Goal: Task Accomplishment & Management: Use online tool/utility

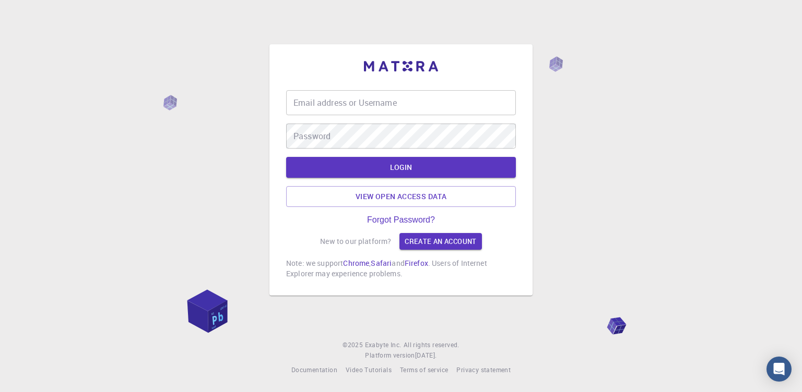
click at [346, 105] on input "Email address or Username" at bounding box center [401, 102] width 230 height 25
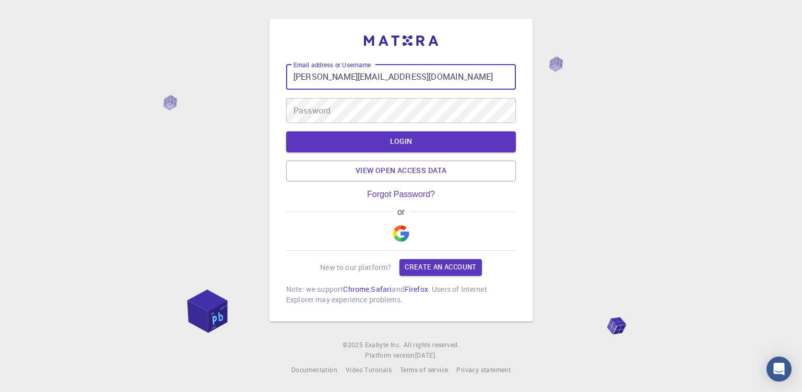
type input "[PERSON_NAME][EMAIL_ADDRESS][DOMAIN_NAME]"
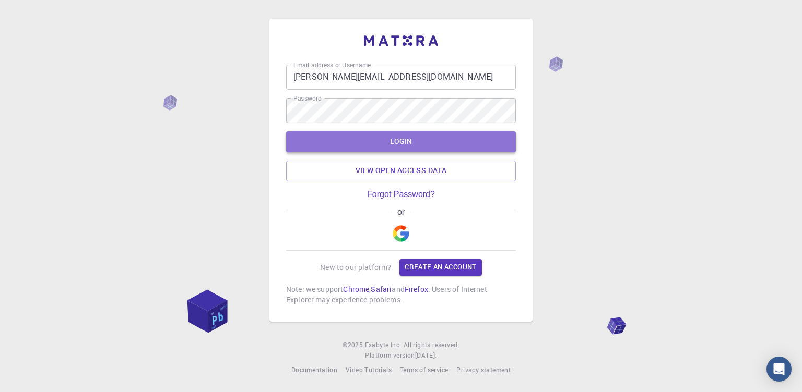
click at [387, 147] on button "LOGIN" at bounding box center [401, 142] width 230 height 21
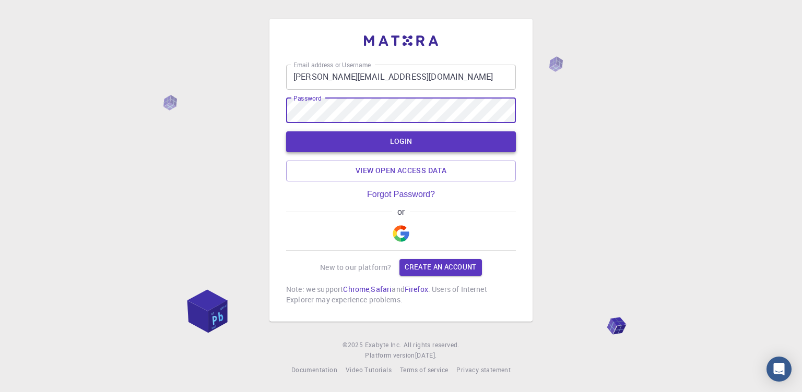
click at [318, 143] on button "LOGIN" at bounding box center [401, 142] width 230 height 21
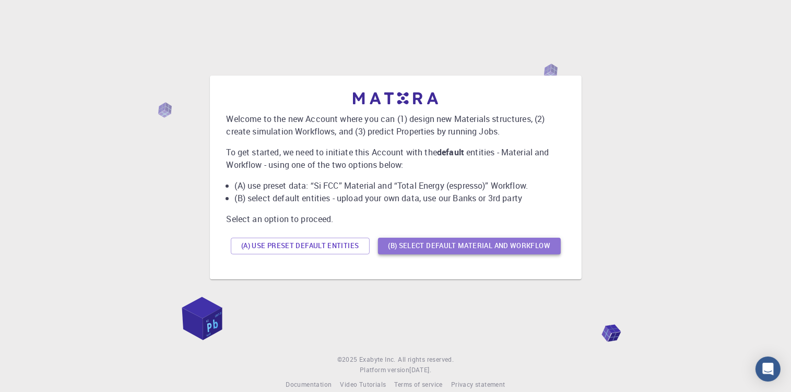
click at [441, 247] on button "(B) Select default material and workflow" at bounding box center [469, 246] width 183 height 17
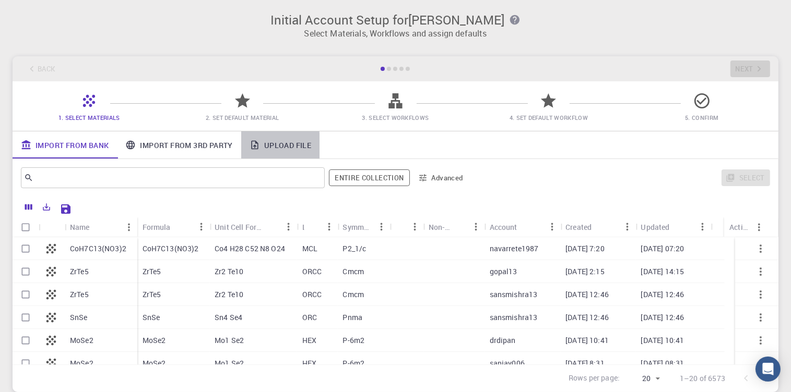
click at [275, 145] on link "Upload File" at bounding box center [280, 145] width 78 height 27
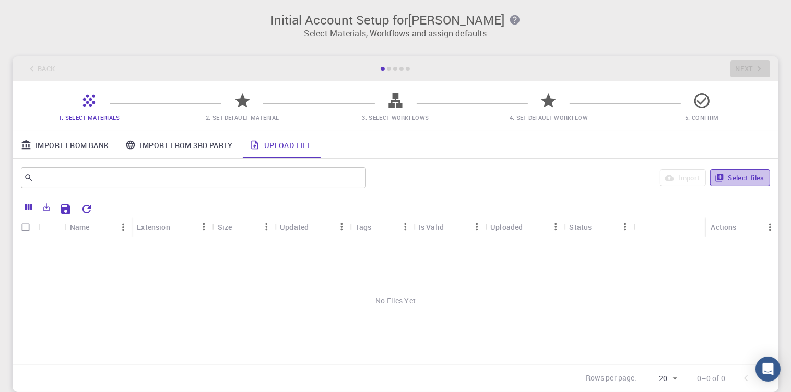
click at [748, 180] on button "Select files" at bounding box center [740, 178] width 60 height 17
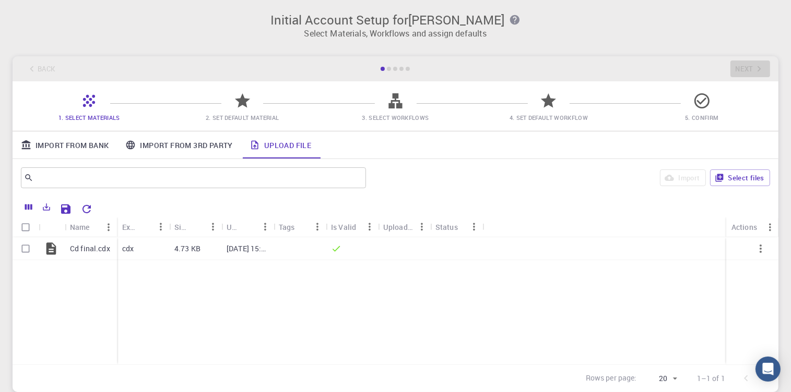
click at [284, 145] on link "Upload File" at bounding box center [280, 145] width 78 height 27
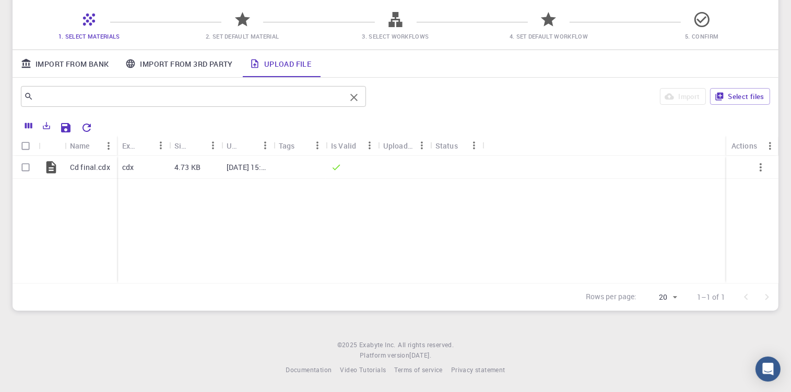
scroll to position [14, 0]
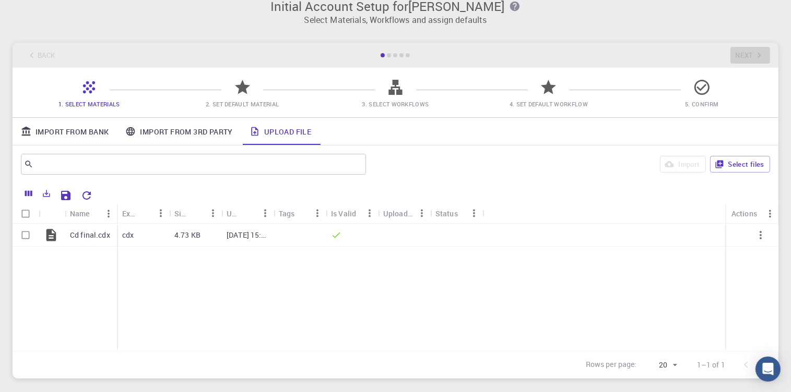
click at [339, 282] on div "Cd final.cdx cdx 4.73 KB [DATE] 15:17 PM" at bounding box center [396, 287] width 766 height 127
click at [534, 106] on span "4. Set Default Workflow" at bounding box center [548, 104] width 78 height 8
click at [82, 96] on icon at bounding box center [89, 87] width 18 height 18
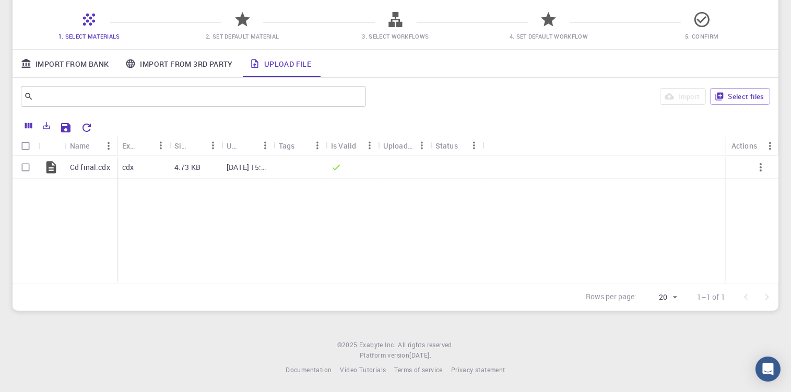
click at [766, 299] on div at bounding box center [756, 297] width 42 height 21
click at [26, 166] on input "Select row" at bounding box center [26, 168] width 20 height 20
checkbox input "true"
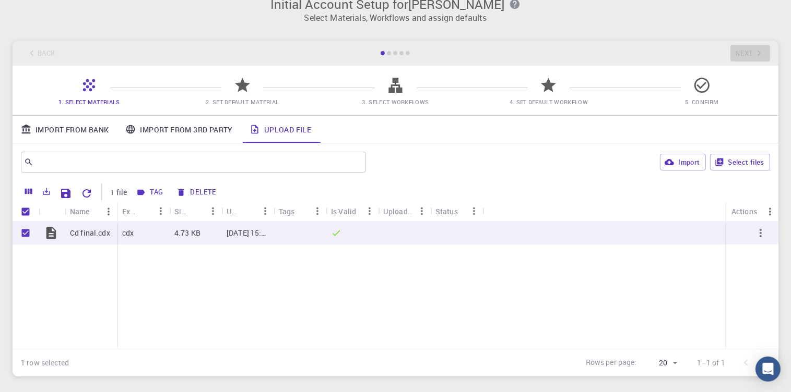
scroll to position [14, 0]
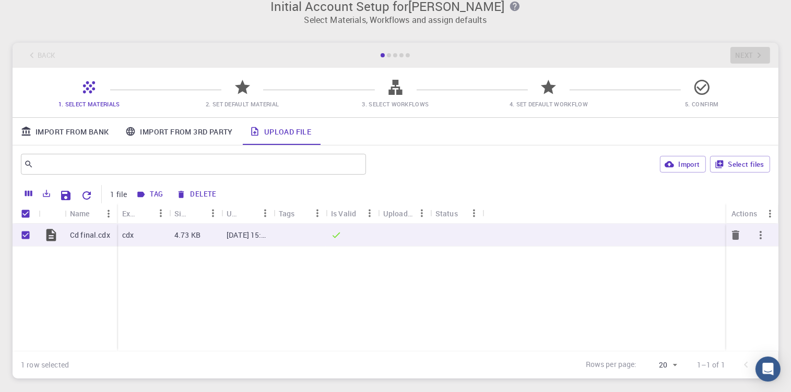
click at [758, 235] on icon "button" at bounding box center [760, 235] width 13 height 13
click at [617, 279] on div at bounding box center [395, 196] width 791 height 392
click at [670, 164] on icon "button" at bounding box center [668, 164] width 9 height 9
checkbox input "false"
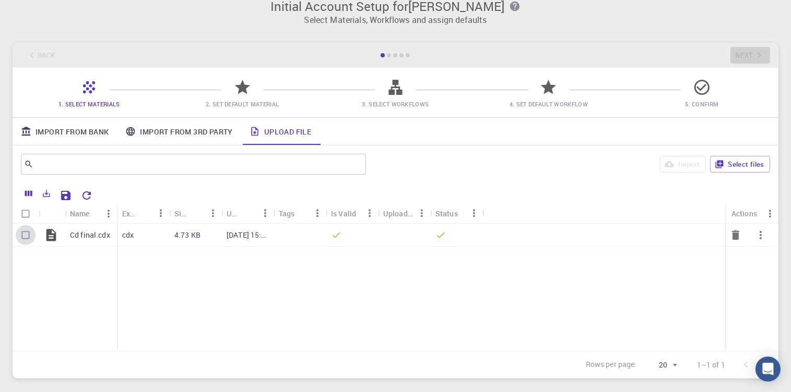
click at [27, 233] on input "Select row" at bounding box center [26, 235] width 20 height 20
checkbox input "true"
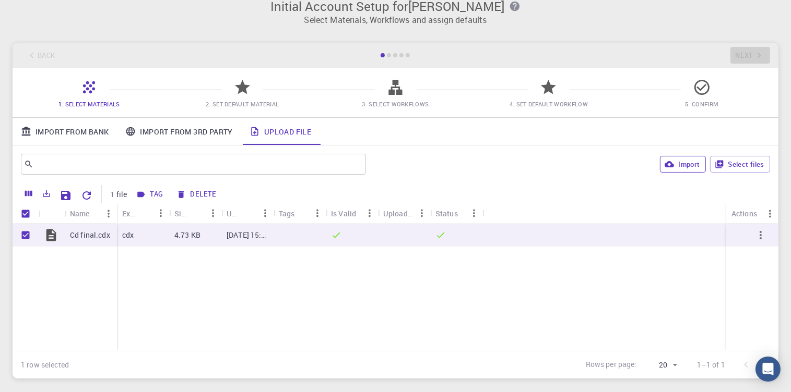
click at [390, 55] on div at bounding box center [389, 55] width 4 height 4
drag, startPoint x: 376, startPoint y: 53, endPoint x: 421, endPoint y: 50, distance: 45.0
click at [421, 50] on div "Back Next" at bounding box center [396, 55] width 766 height 25
click at [233, 96] on icon at bounding box center [242, 87] width 18 height 18
click at [235, 94] on icon at bounding box center [242, 87] width 18 height 18
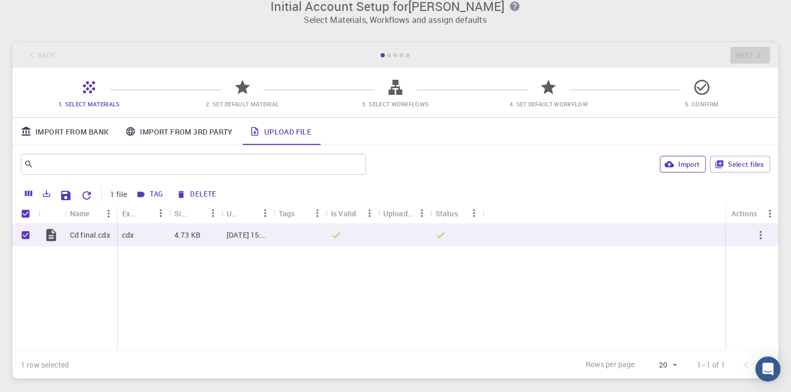
click at [235, 94] on icon at bounding box center [242, 87] width 18 height 18
click at [751, 56] on div "Back Next" at bounding box center [396, 55] width 766 height 25
click at [163, 128] on link "Import From 3rd Party" at bounding box center [179, 131] width 124 height 27
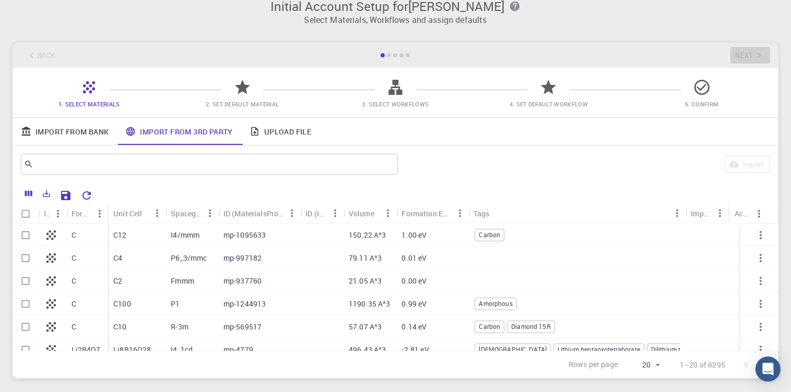
click at [78, 133] on link "Import From Bank" at bounding box center [65, 131] width 104 height 27
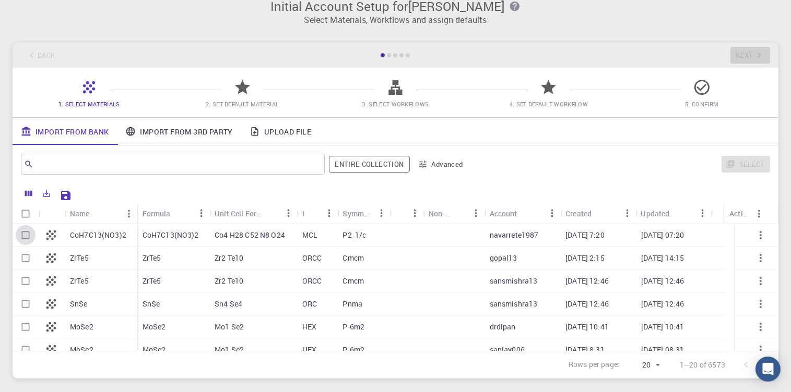
click at [24, 235] on input "Select row" at bounding box center [26, 235] width 20 height 20
checkbox input "true"
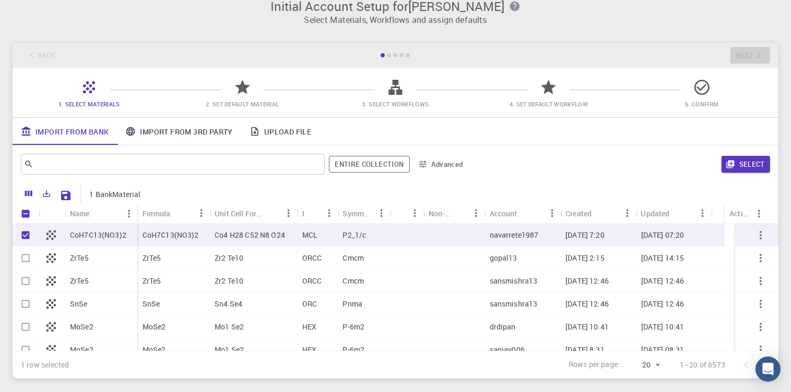
click at [24, 235] on input "Unselect row" at bounding box center [26, 235] width 20 height 20
checkbox input "false"
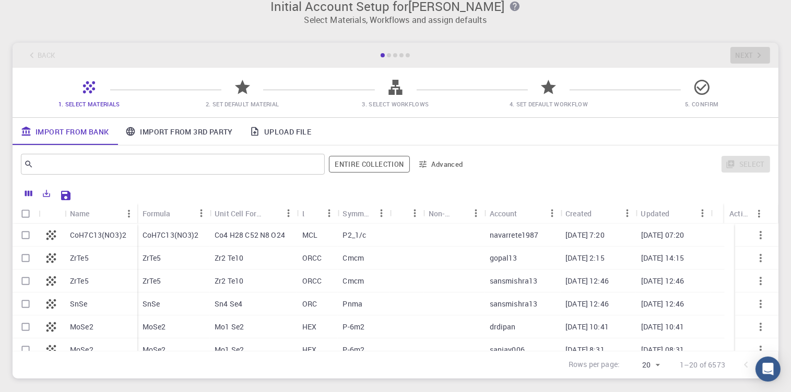
click at [275, 133] on link "Upload File" at bounding box center [280, 131] width 78 height 27
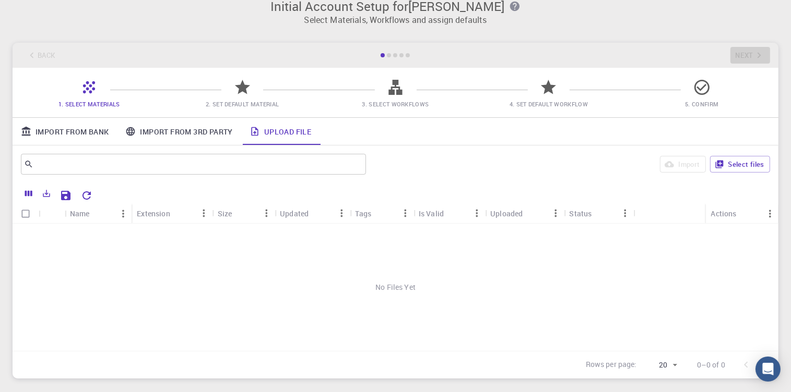
click at [302, 135] on link "Upload File" at bounding box center [280, 131] width 78 height 27
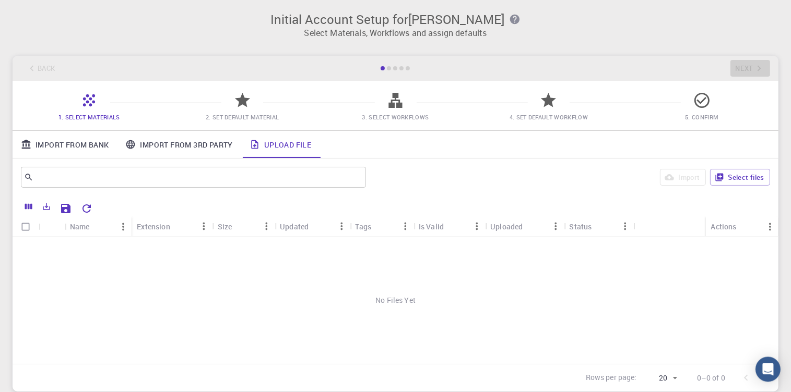
scroll to position [0, 0]
click at [63, 141] on link "Import From Bank" at bounding box center [65, 145] width 104 height 27
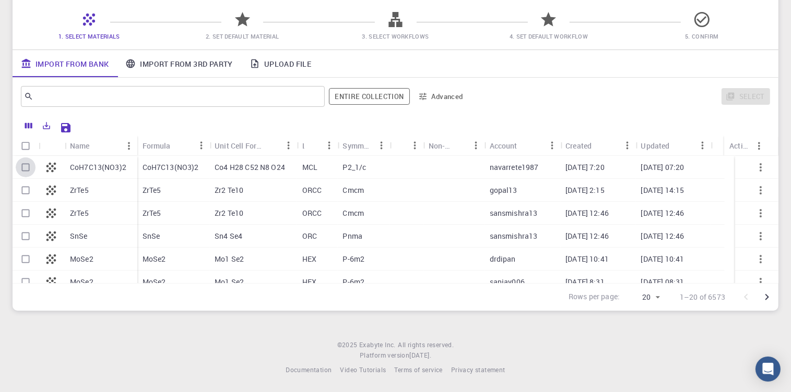
click at [22, 171] on input "Select row" at bounding box center [26, 168] width 20 height 20
checkbox input "true"
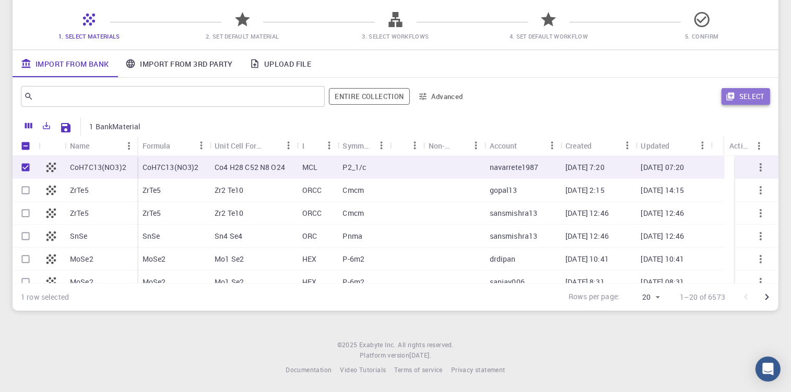
click at [745, 101] on button "Select" at bounding box center [745, 96] width 49 height 17
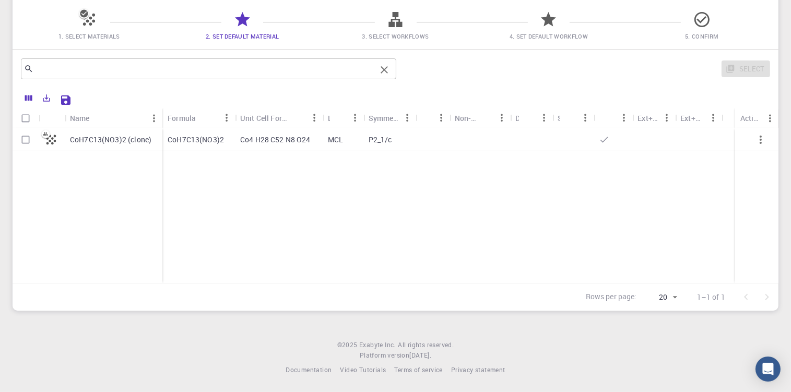
click at [198, 66] on input "text" at bounding box center [204, 69] width 342 height 15
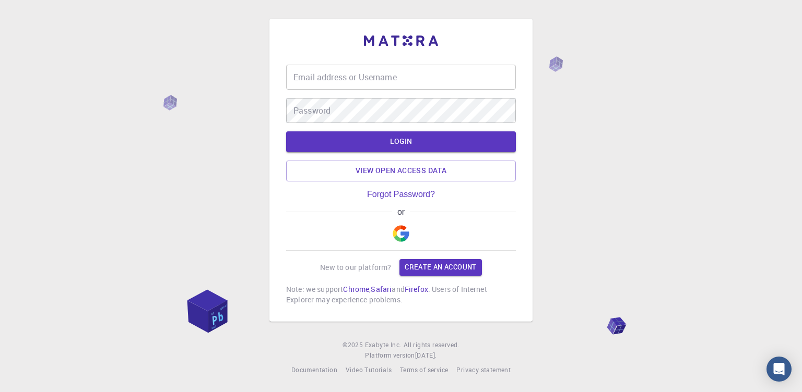
click at [365, 82] on input "Email address or Username" at bounding box center [401, 77] width 230 height 25
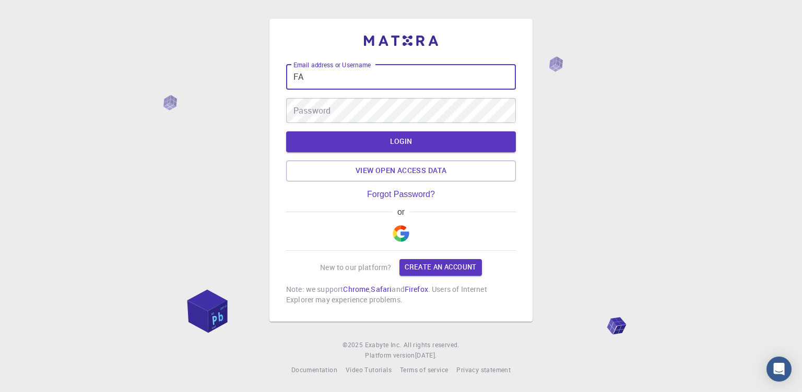
type input "F"
type input "[PERSON_NAME][EMAIL_ADDRESS][DOMAIN_NAME]"
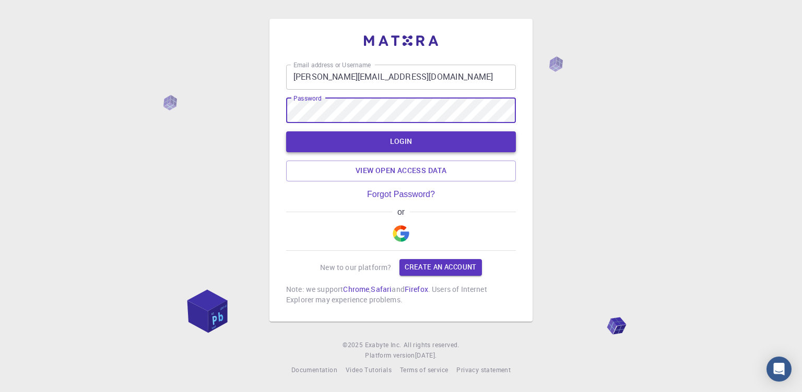
click at [312, 138] on button "LOGIN" at bounding box center [401, 142] width 230 height 21
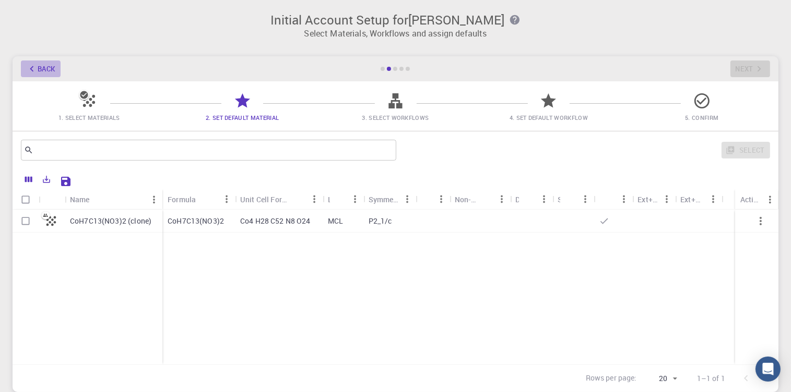
click at [37, 69] on icon "button" at bounding box center [31, 68] width 11 height 11
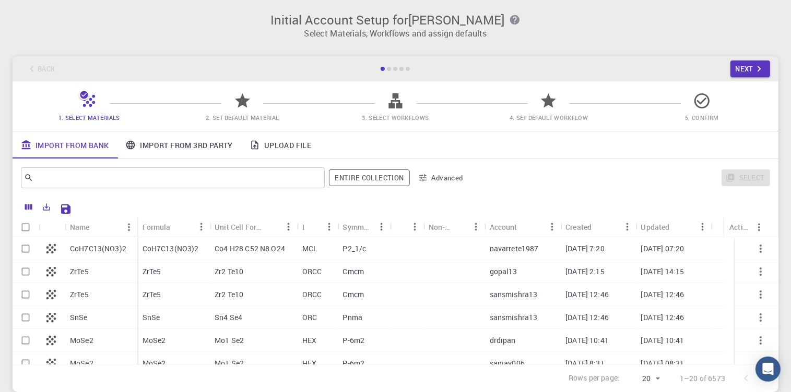
click at [278, 141] on link "Upload File" at bounding box center [280, 145] width 78 height 27
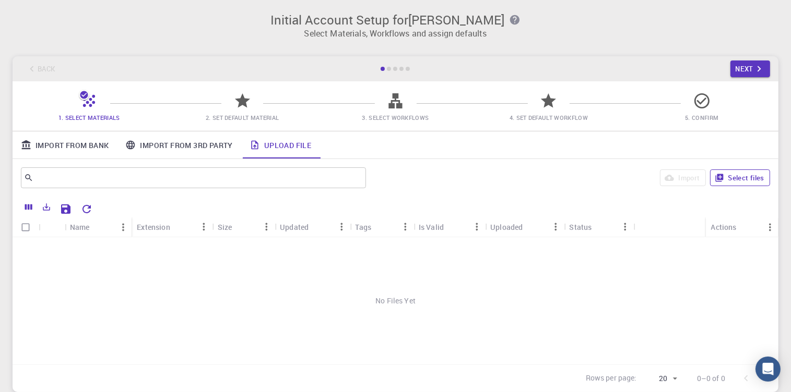
click at [755, 181] on button "Select files" at bounding box center [740, 178] width 60 height 17
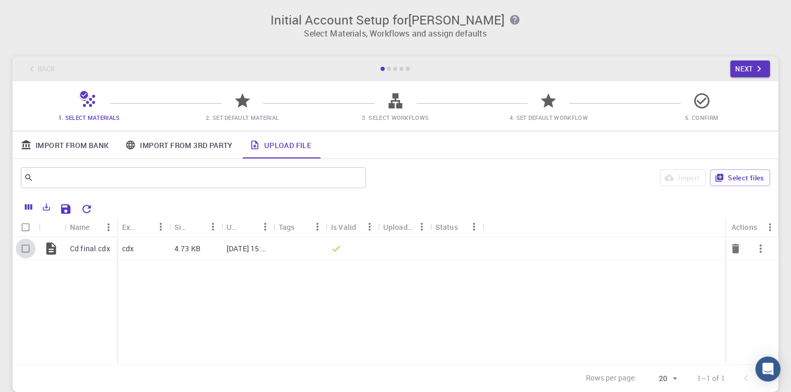
click at [22, 248] on input "Select row" at bounding box center [26, 249] width 20 height 20
checkbox input "true"
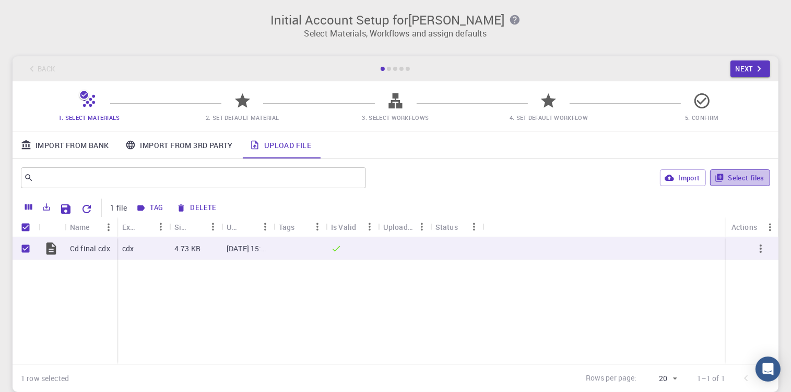
click at [744, 180] on button "Select files" at bounding box center [740, 178] width 60 height 17
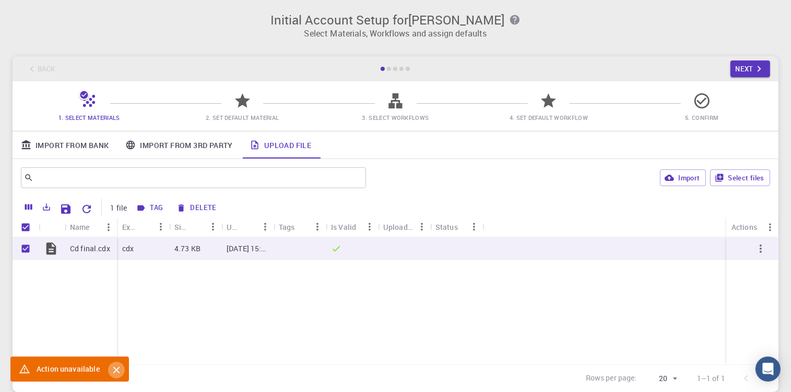
click at [118, 371] on icon "Close" at bounding box center [116, 370] width 11 height 11
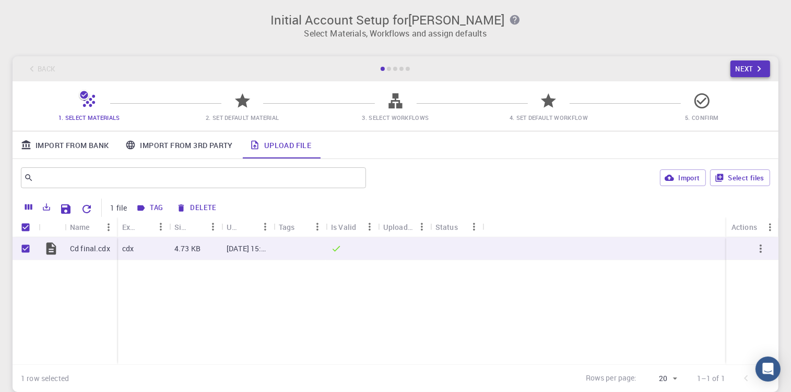
click at [746, 67] on button "Next" at bounding box center [750, 69] width 40 height 17
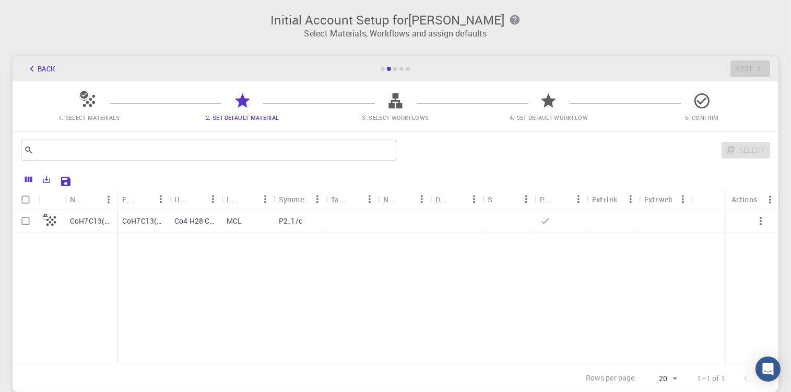
click at [31, 224] on input "Select row" at bounding box center [26, 221] width 20 height 20
checkbox input "true"
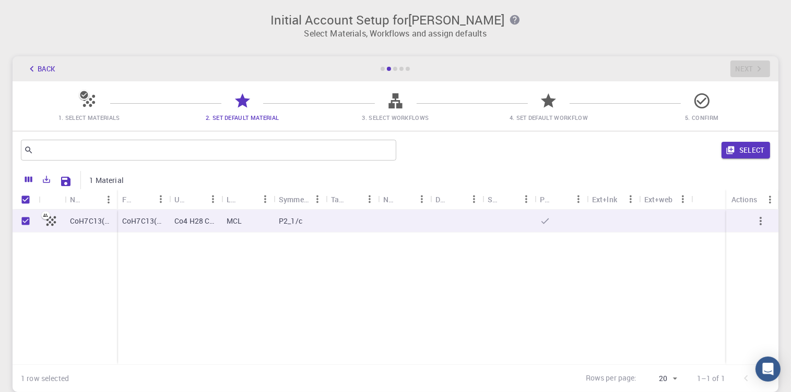
checkbox input "true"
click at [23, 220] on input "Unselect row" at bounding box center [26, 221] width 20 height 20
checkbox input "false"
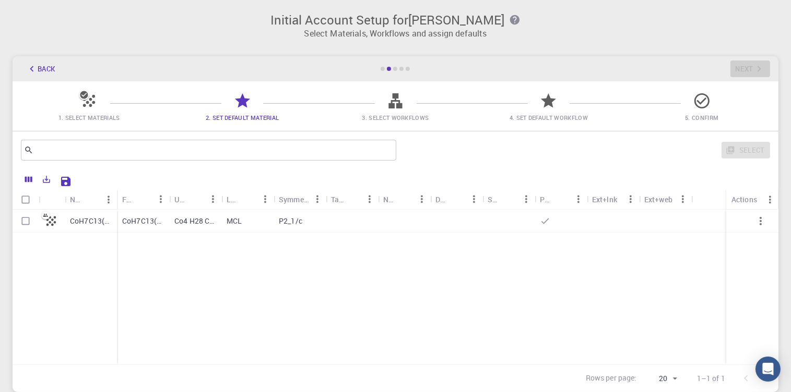
checkbox input "false"
click at [40, 64] on button "Back" at bounding box center [41, 69] width 40 height 17
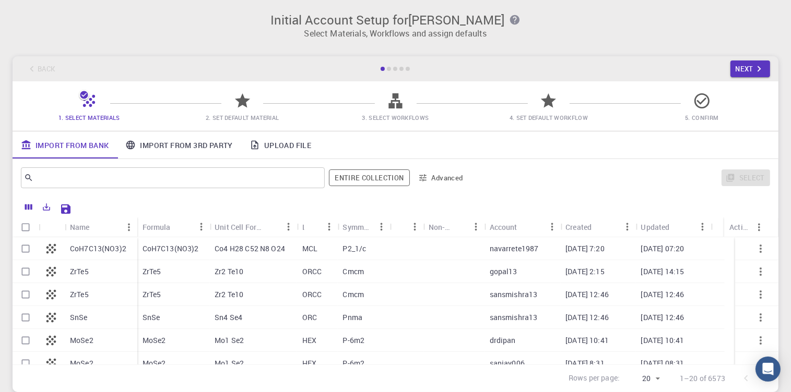
click at [311, 147] on link "Upload File" at bounding box center [280, 145] width 78 height 27
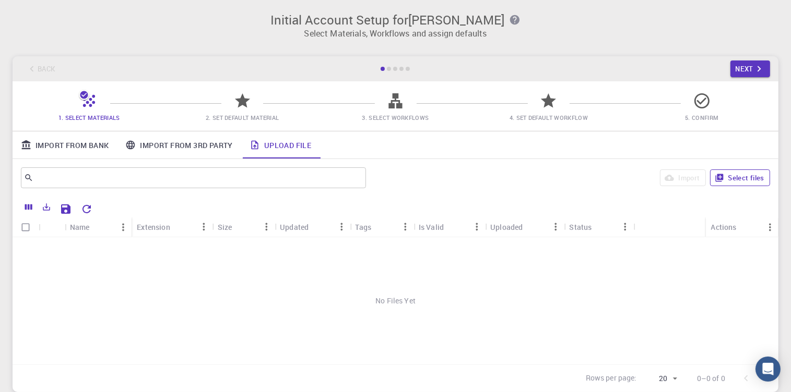
click at [737, 173] on button "Select files" at bounding box center [740, 178] width 60 height 17
click at [26, 249] on input "Select row" at bounding box center [26, 249] width 20 height 20
checkbox input "true"
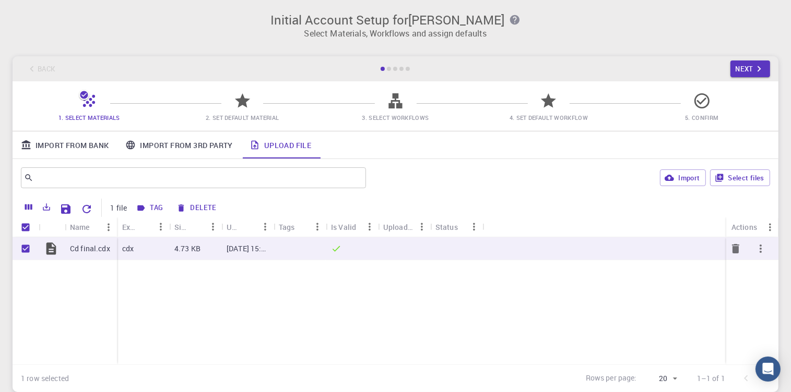
checkbox input "true"
click at [748, 69] on button "Next" at bounding box center [750, 69] width 40 height 17
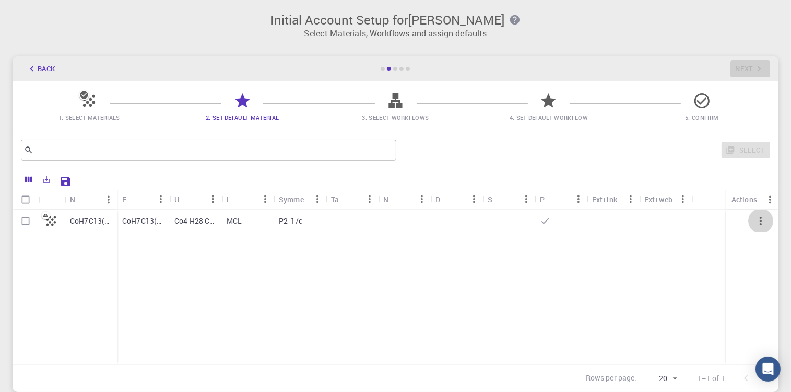
click at [763, 221] on icon "button" at bounding box center [760, 221] width 13 height 13
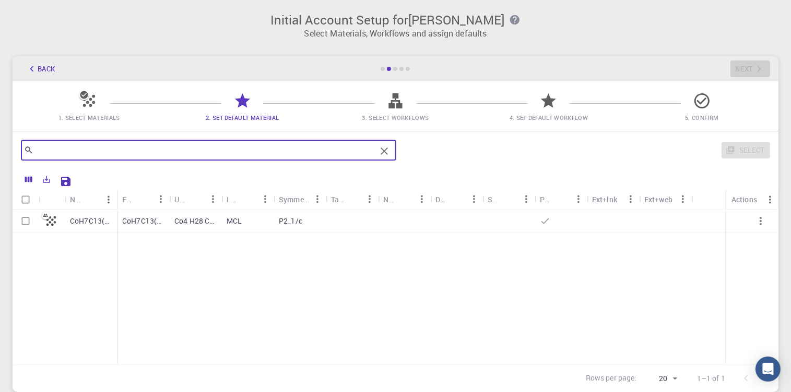
click at [163, 145] on input "text" at bounding box center [204, 150] width 342 height 15
type input "C"
type input "cd"
